Goal: Transaction & Acquisition: Purchase product/service

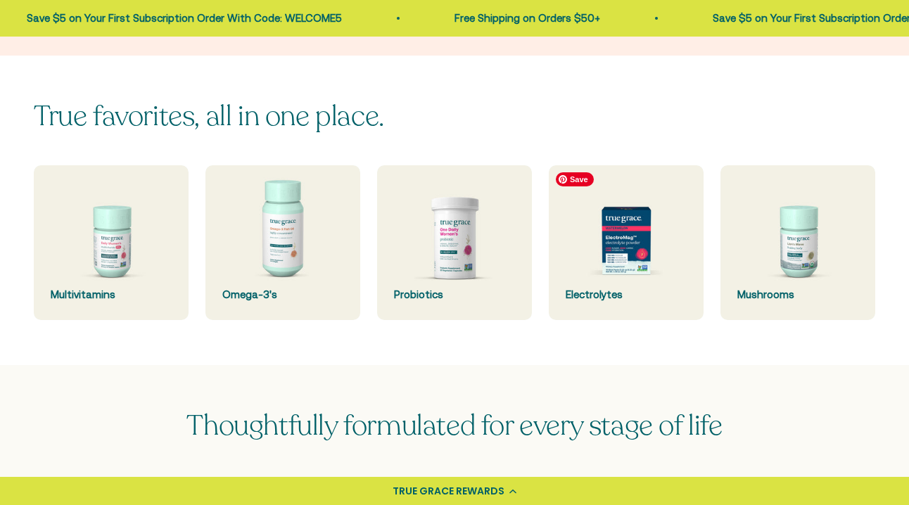
scroll to position [306, 0]
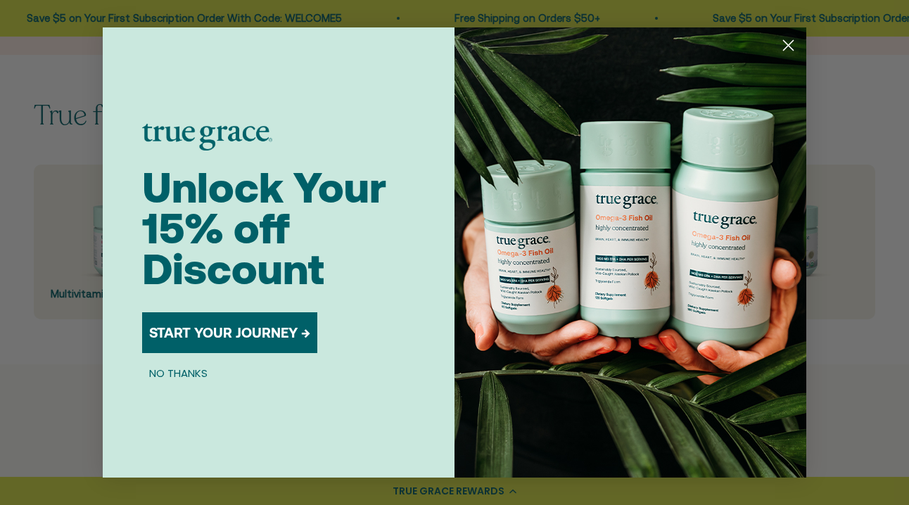
click at [783, 42] on circle "Close dialog" at bounding box center [788, 45] width 23 height 23
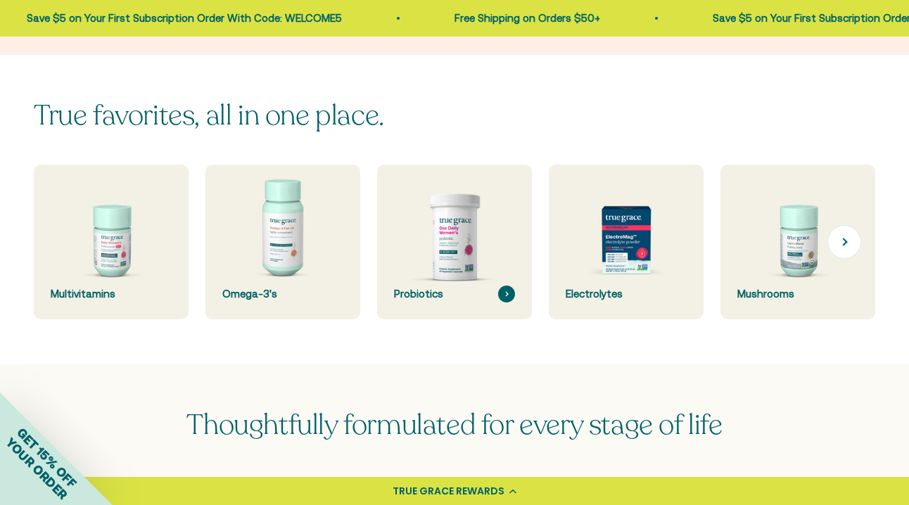
click at [470, 286] on div "Probiotics" at bounding box center [454, 294] width 121 height 17
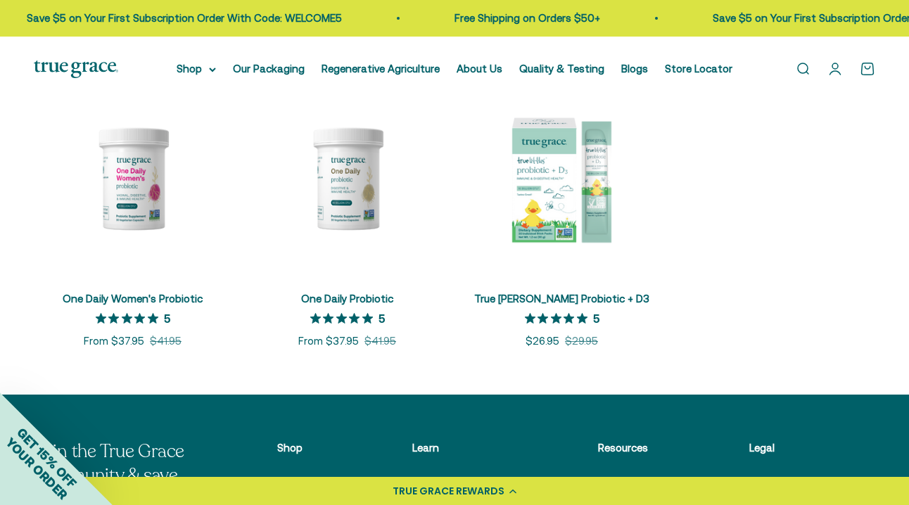
scroll to position [280, 0]
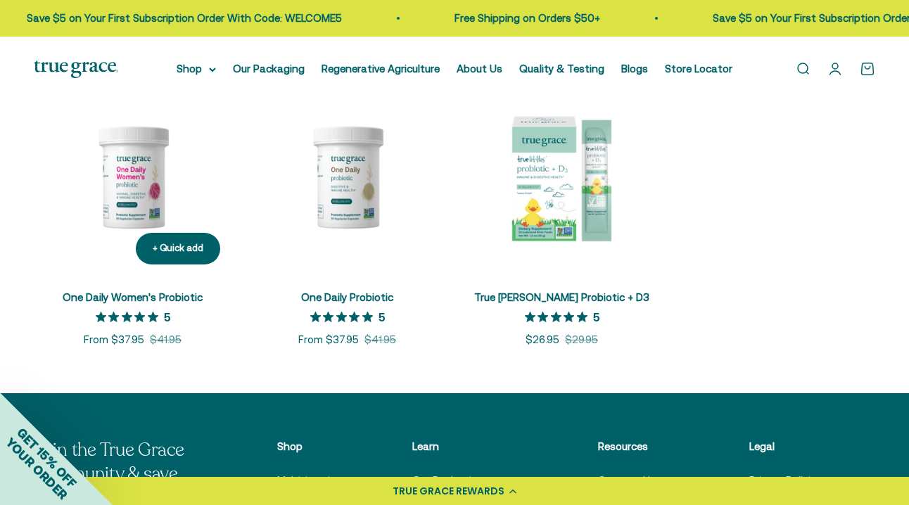
click at [181, 298] on link "One Daily Women's Probiotic" at bounding box center [133, 297] width 140 height 12
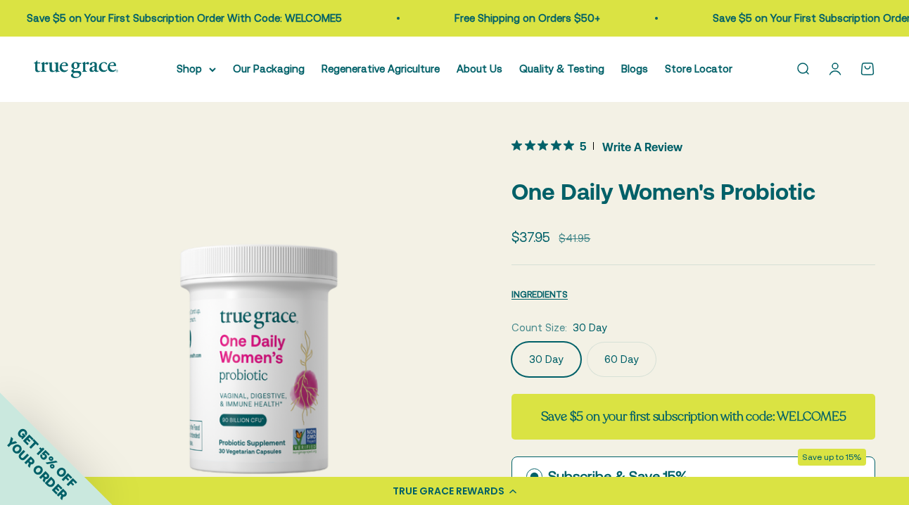
click at [640, 364] on label "60 Day" at bounding box center [622, 359] width 70 height 35
click at [512, 342] on input "60 Day" at bounding box center [511, 341] width 1 height 1
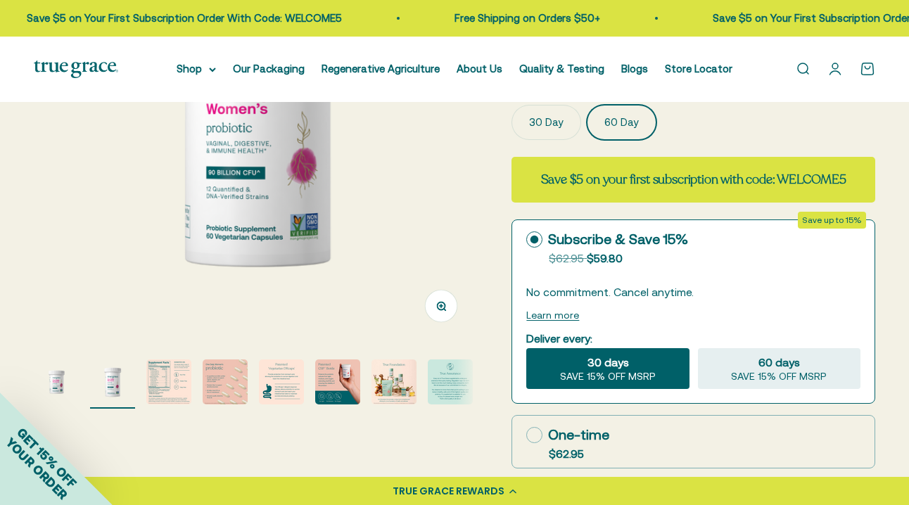
scroll to position [234, 0]
